Goal: Transaction & Acquisition: Purchase product/service

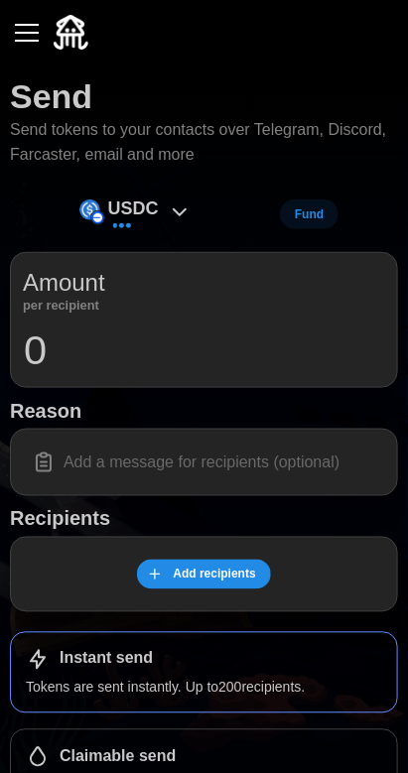
click at [210, 579] on span "Add recipients" at bounding box center [214, 575] width 82 height 28
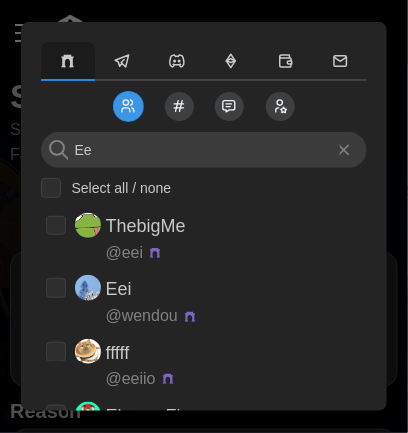
type input "E"
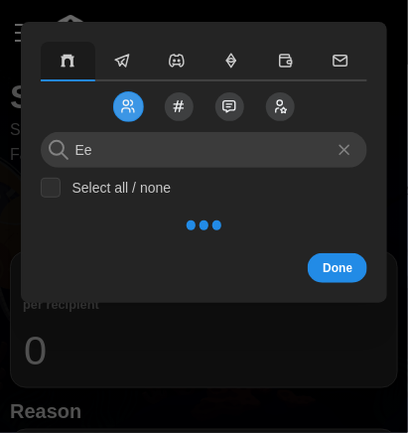
type input "E"
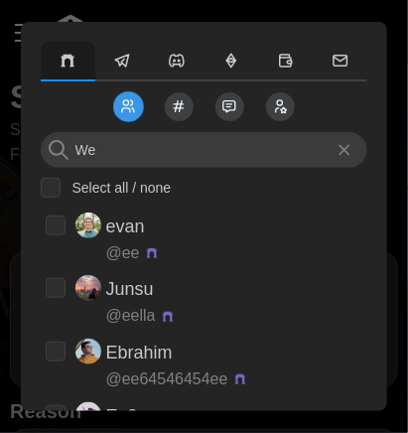
type input "Wei"
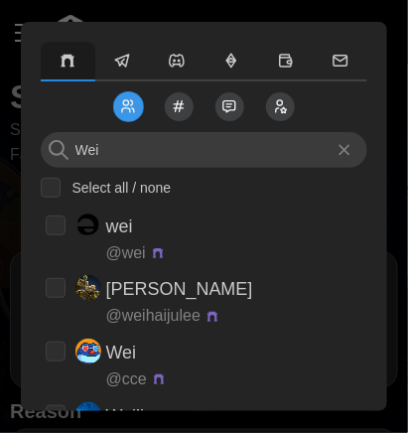
click at [144, 68] on button "button" at bounding box center [122, 62] width 55 height 40
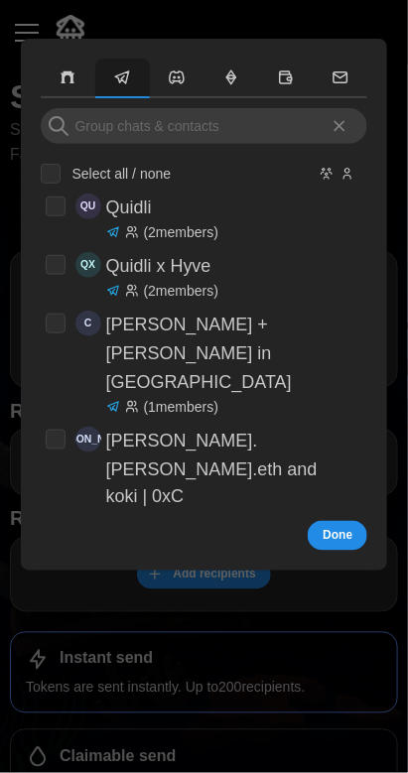
click at [123, 89] on button "button" at bounding box center [122, 79] width 55 height 40
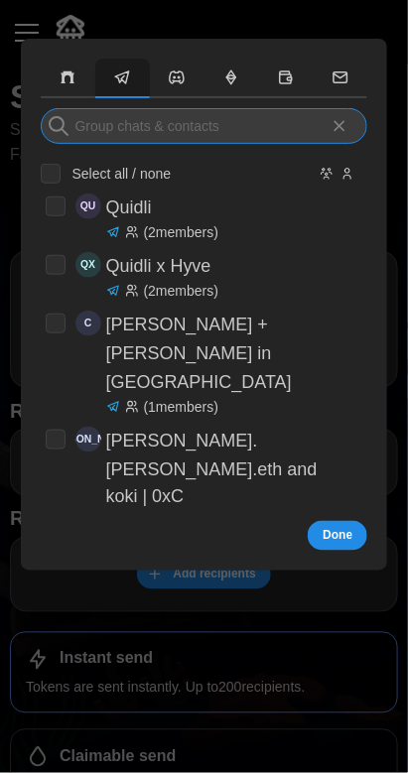
click at [144, 128] on input at bounding box center [205, 126] width 328 height 36
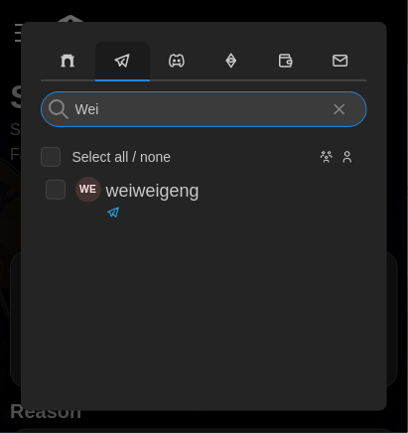
type input "Wei"
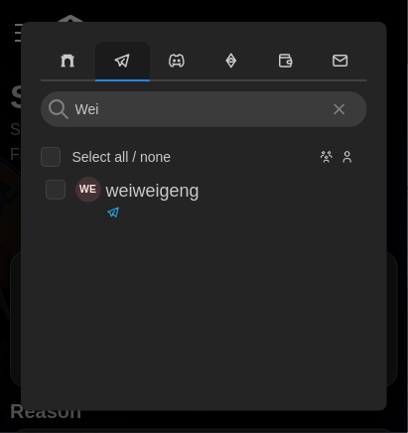
click at [118, 211] on icon at bounding box center [113, 212] width 14 height 14
checkbox input "true"
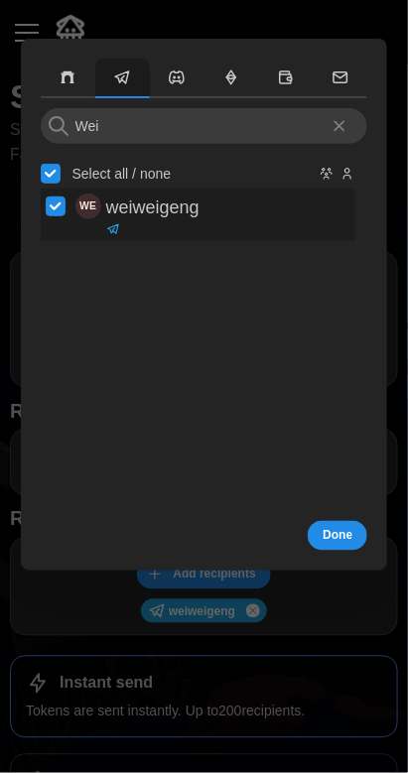
click at [349, 541] on span "Done" at bounding box center [338, 536] width 30 height 28
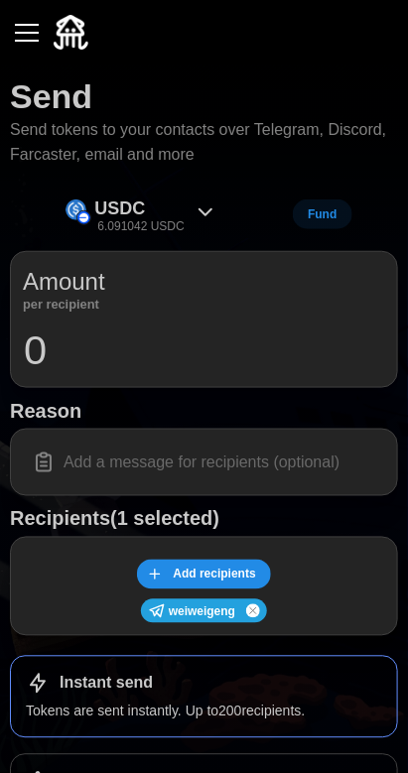
click at [157, 227] on p "6.091042 USDC" at bounding box center [140, 226] width 86 height 17
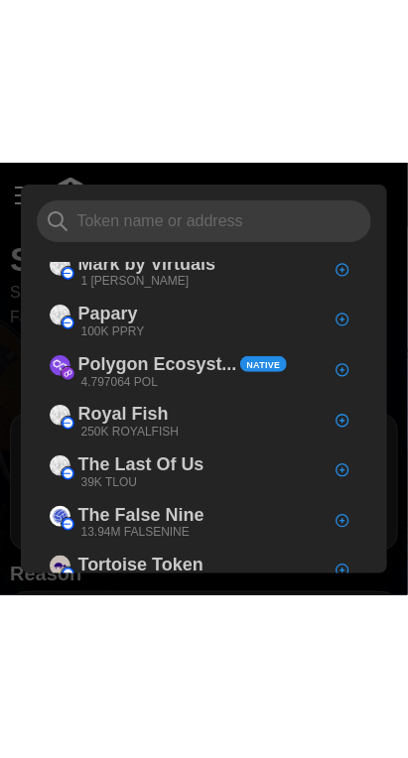
scroll to position [190, 0]
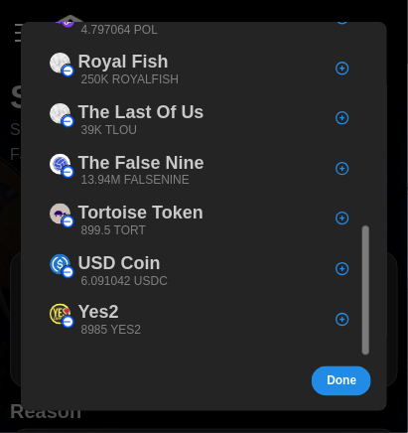
click at [95, 279] on p "6.091042 USDC" at bounding box center [124, 281] width 86 height 17
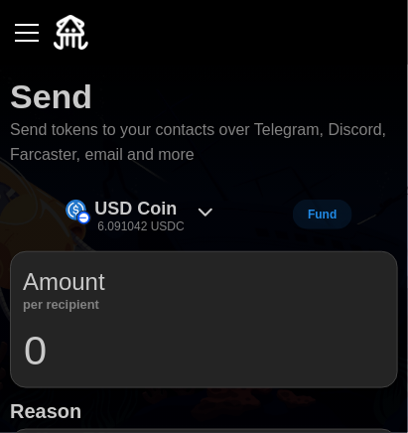
scroll to position [0, 0]
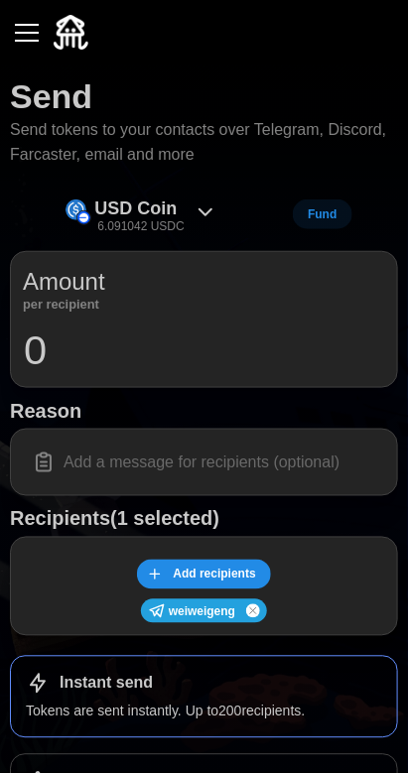
click at [52, 367] on input "0" at bounding box center [204, 351] width 362 height 50
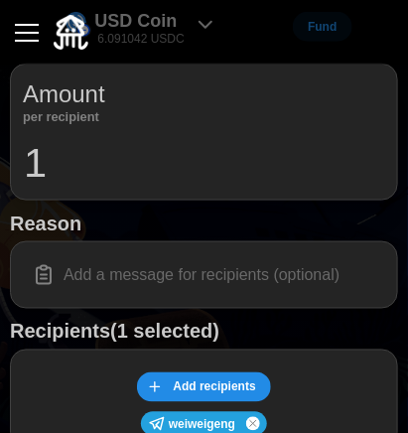
scroll to position [189, 0]
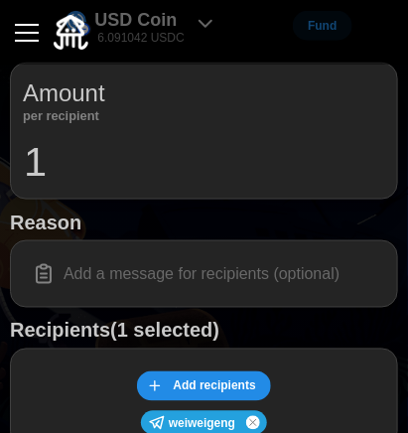
type input "1"
click at [144, 275] on input at bounding box center [204, 274] width 362 height 42
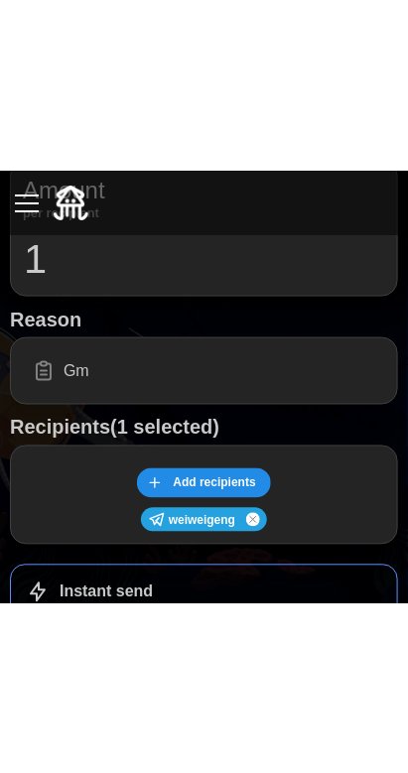
scroll to position [267, 0]
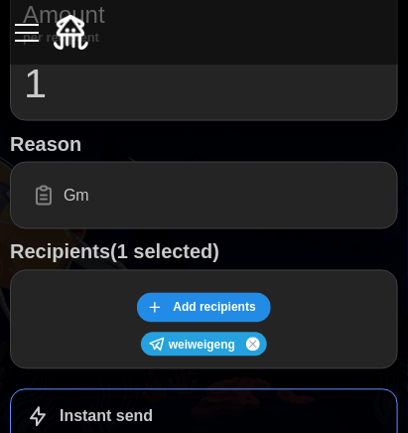
type input "Gm"
click at [201, 305] on span "Add recipients" at bounding box center [214, 308] width 82 height 28
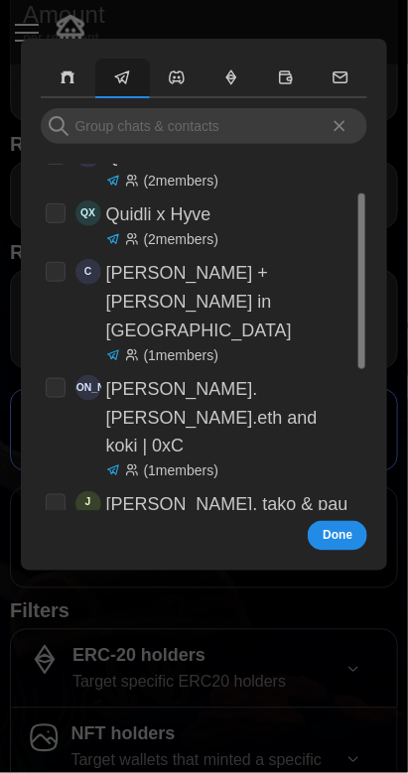
scroll to position [64, 0]
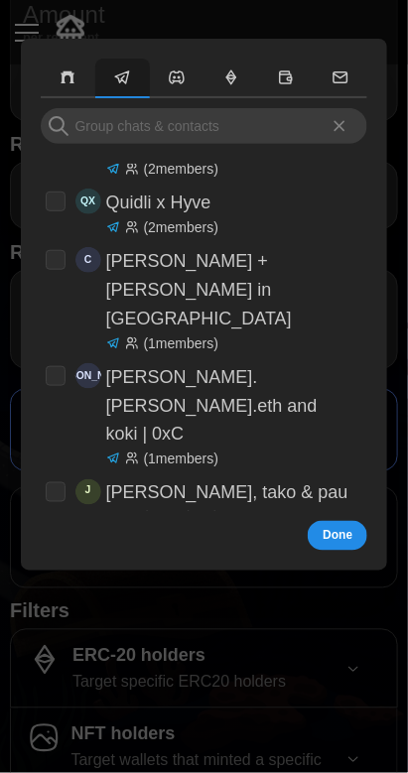
click at [186, 77] on icon "button" at bounding box center [177, 77] width 18 height 18
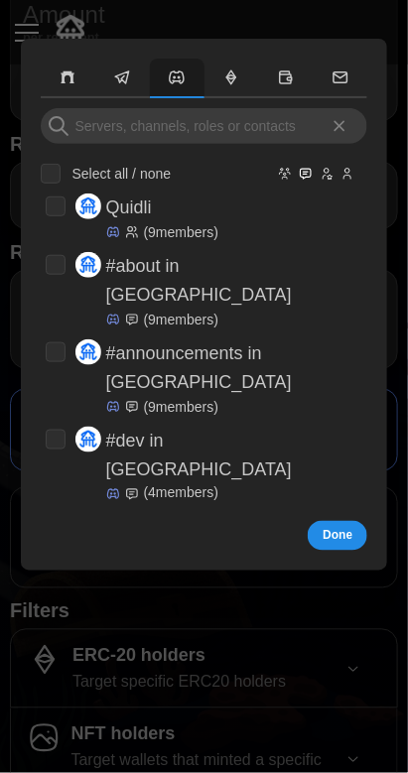
click at [67, 90] on button "button" at bounding box center [68, 79] width 55 height 40
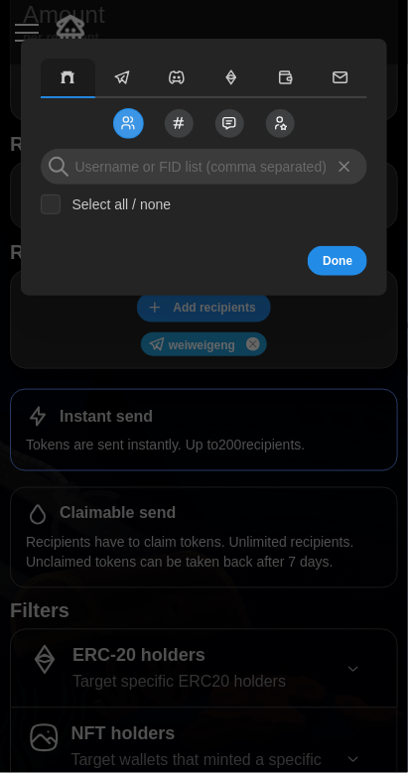
click at [352, 257] on span "Done" at bounding box center [338, 261] width 30 height 28
